Goal: Check status: Check status

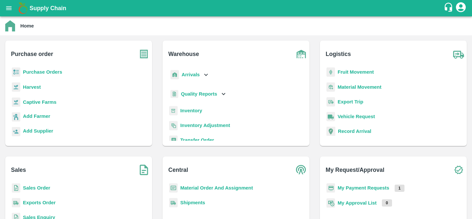
click at [48, 71] on b "Purchase Orders" at bounding box center [42, 71] width 39 height 5
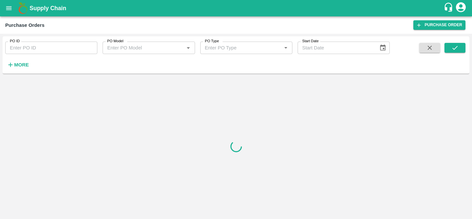
click at [80, 45] on input "PO ID" at bounding box center [51, 48] width 92 height 12
paste input "165576"
type input "165576"
click at [445, 47] on button "submit" at bounding box center [454, 48] width 21 height 10
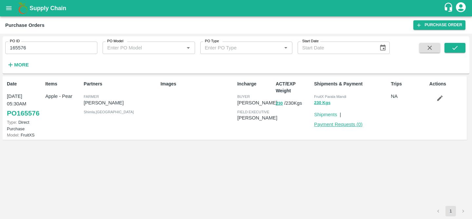
click at [344, 125] on link "Payment Requests ( 0 )" at bounding box center [338, 124] width 48 height 5
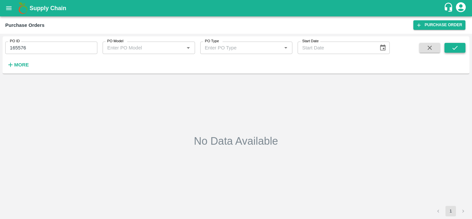
click at [452, 50] on icon "submit" at bounding box center [454, 47] width 7 height 7
click at [65, 47] on input "165576" at bounding box center [51, 48] width 92 height 12
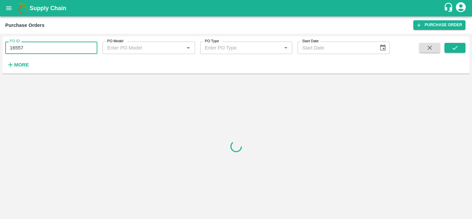
type input "165576"
click at [448, 48] on button "submit" at bounding box center [454, 48] width 21 height 10
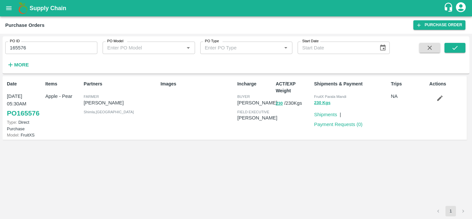
click at [438, 99] on icon "button" at bounding box center [440, 99] width 6 height 6
drag, startPoint x: 50, startPoint y: 105, endPoint x: 20, endPoint y: 106, distance: 30.1
click at [20, 106] on div "Date 27 Jul, 05:30AM PO 165576 Type: Direct Purchase Model: FruitXS Items Apple…" at bounding box center [235, 108] width 464 height 64
click at [20, 107] on link "PO 165576" at bounding box center [23, 113] width 32 height 12
click at [0, 0] on div "Supply Chain Purchase Orders Purchase Order PO ID 165576 PO ID PO Model PO Mode…" at bounding box center [236, 109] width 472 height 219
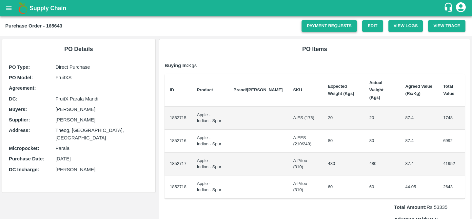
click at [320, 23] on link "Payment Requests" at bounding box center [328, 25] width 55 height 11
